Goal: Contribute content: Contribute content

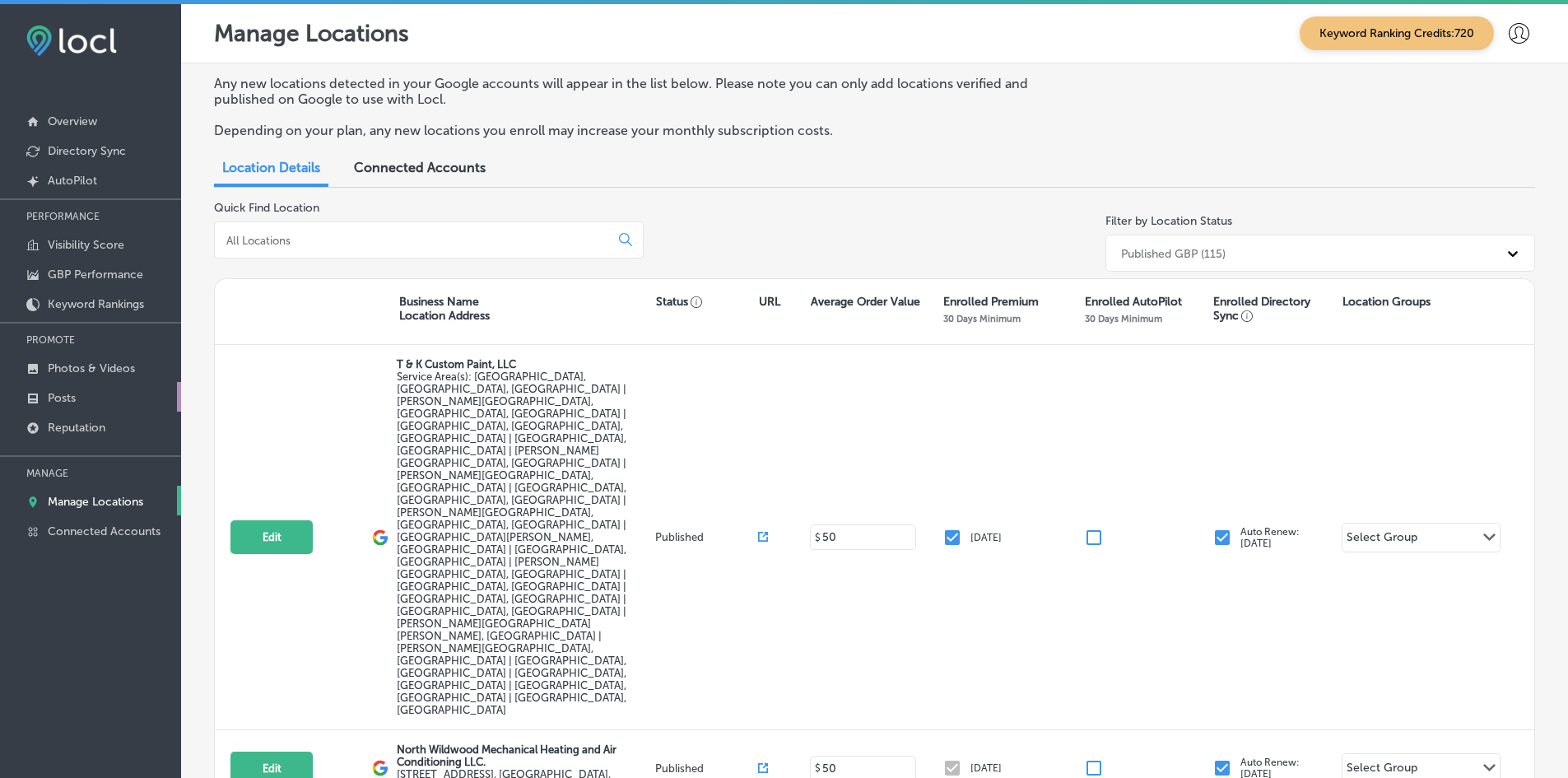
click at [51, 399] on p "Posts" at bounding box center [61, 397] width 28 height 14
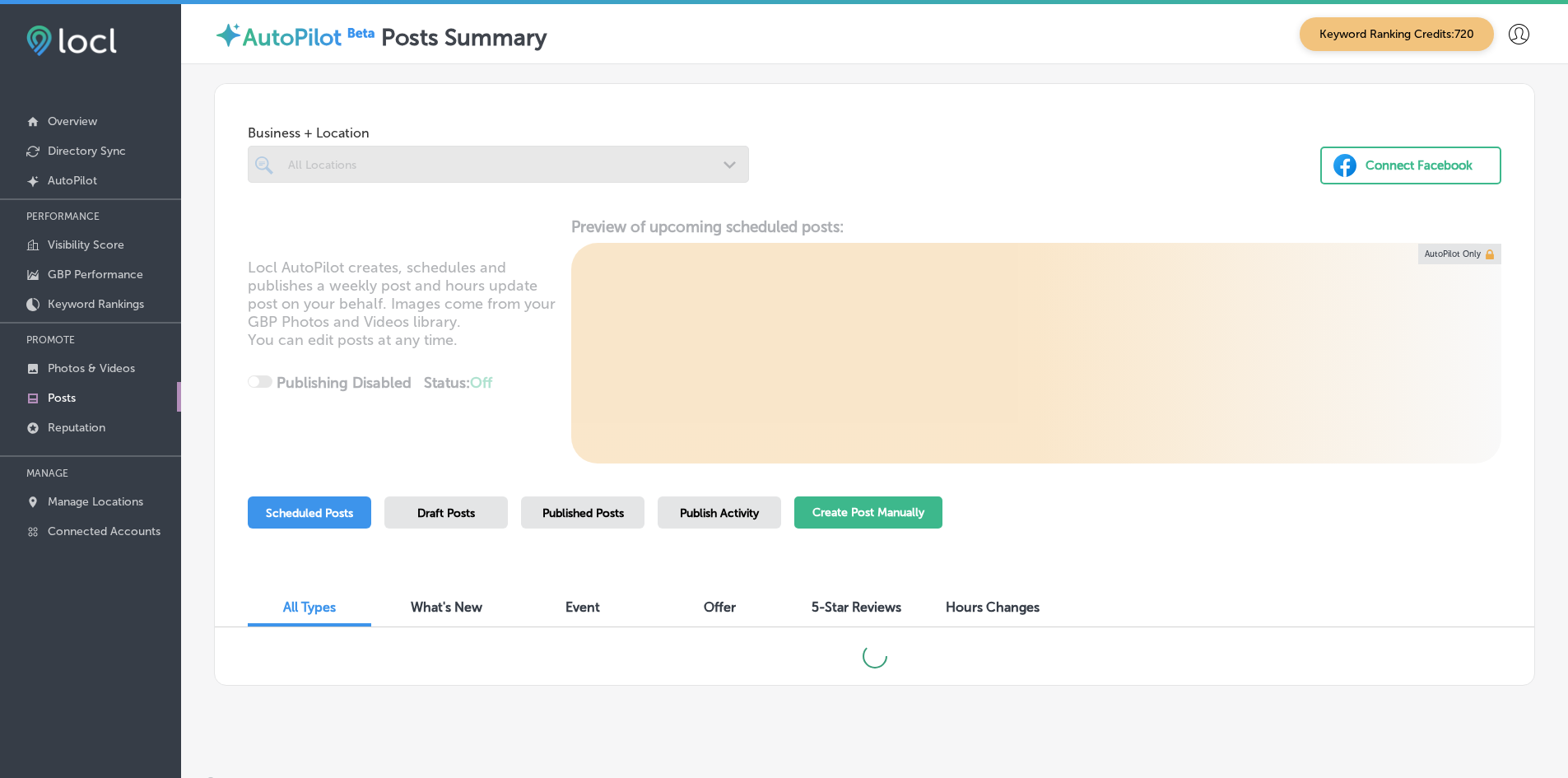
click at [824, 512] on button "Create Post Manually" at bounding box center [868, 512] width 149 height 32
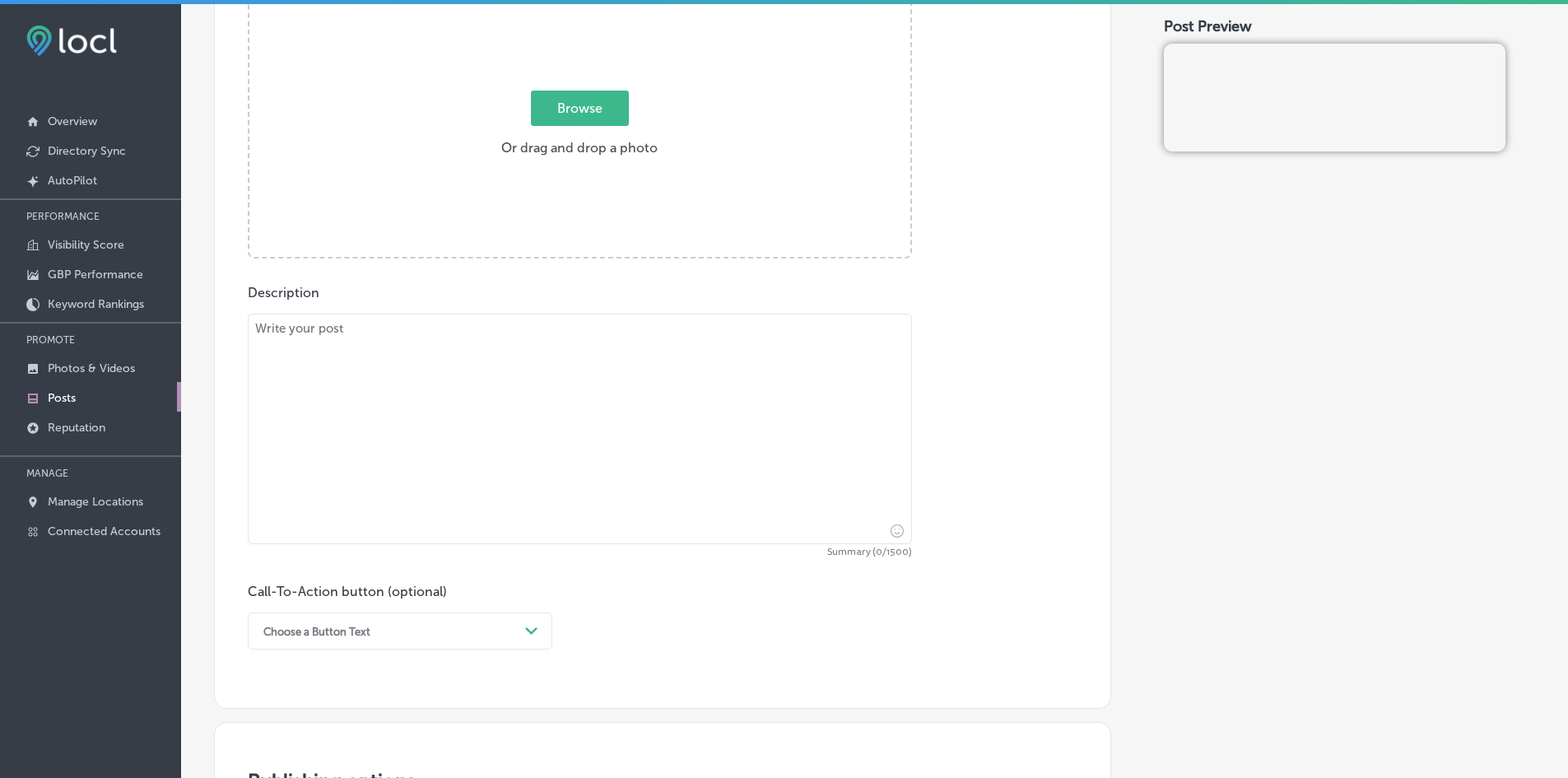
click at [467, 623] on div "Choose a Button Text Path Created with Sketch." at bounding box center [400, 631] width 305 height 37
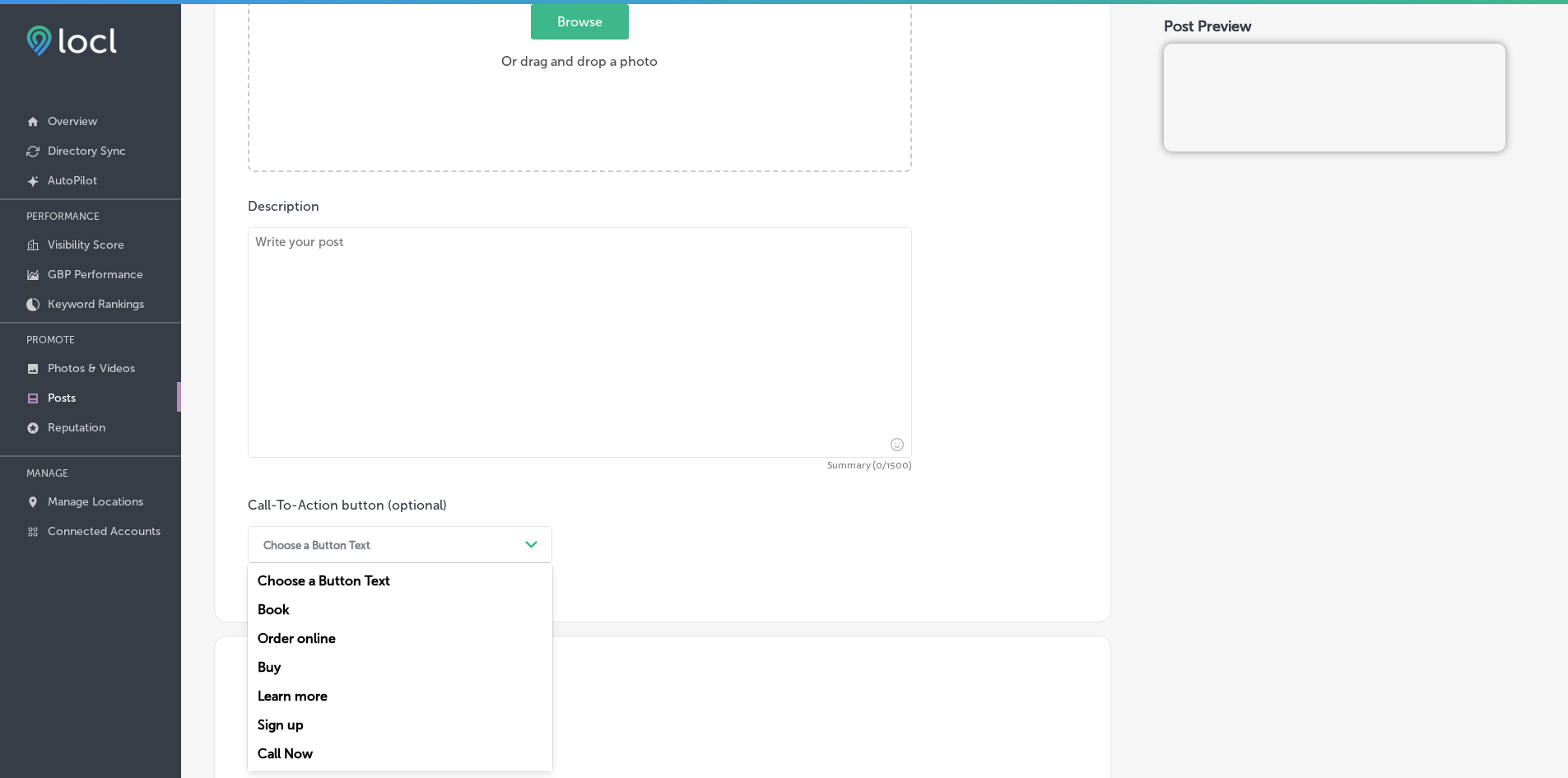
click at [431, 397] on textarea at bounding box center [579, 343] width 664 height 230
paste textarea "When the summer heat becomes unbearable in [GEOGRAPHIC_DATA], [GEOGRAPHIC_DATA]…"
type textarea "When the summer heat becomes unbearable in [GEOGRAPHIC_DATA], [GEOGRAPHIC_DATA]…"
click at [575, 314] on textarea "To enrich screen reader interactions, please activate Accessibility in Grammarl…" at bounding box center [579, 343] width 664 height 230
paste textarea "Preparing for winter in [GEOGRAPHIC_DATA], [GEOGRAPHIC_DATA], and [GEOGRAPHIC_D…"
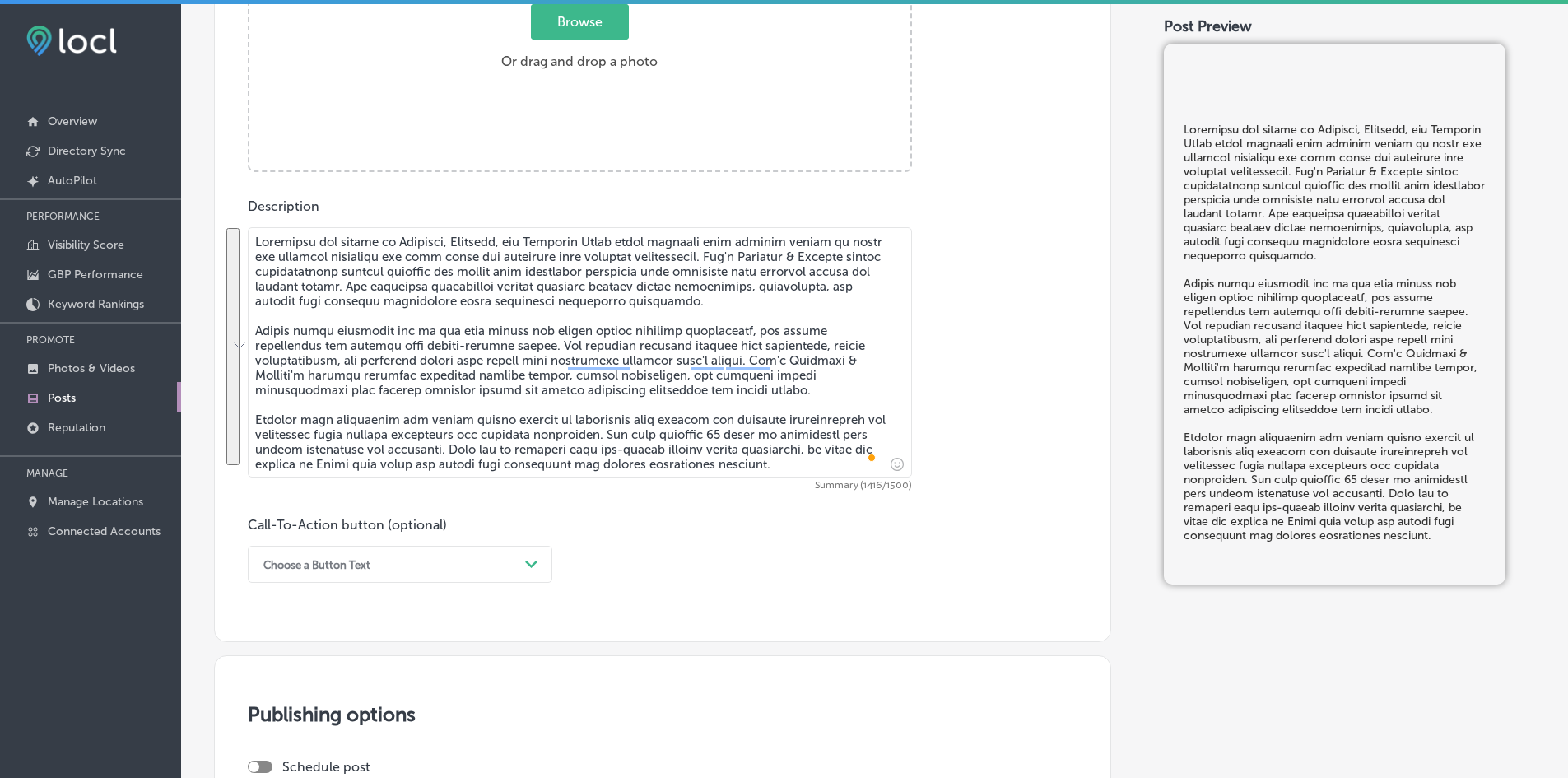
type textarea "="
